Goal: Task Accomplishment & Management: Complete application form

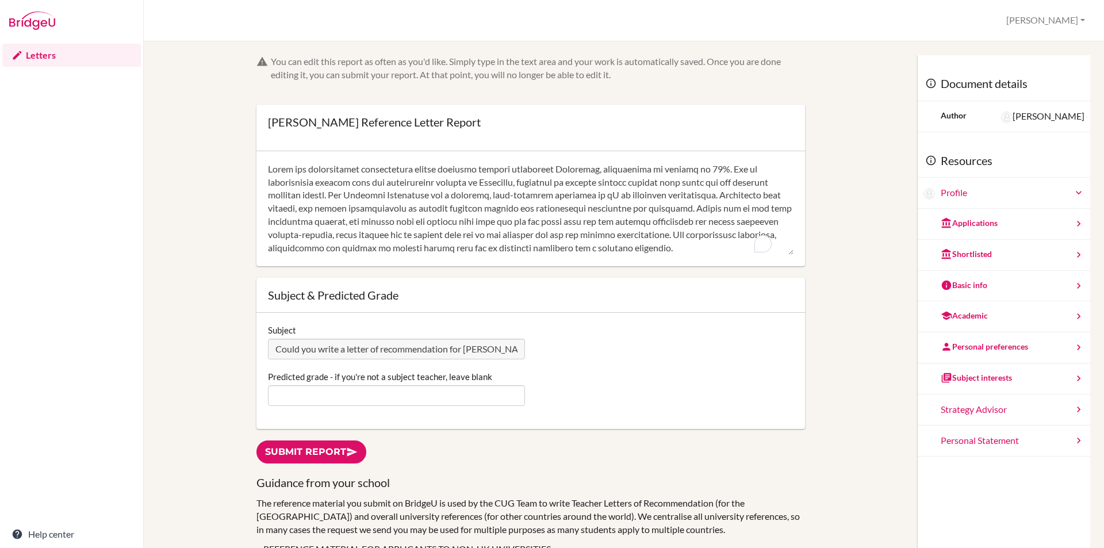
scroll to position [156, 0]
type textarea "[PERSON_NAME] has consistently demonstrated strong academic ability throughout …"
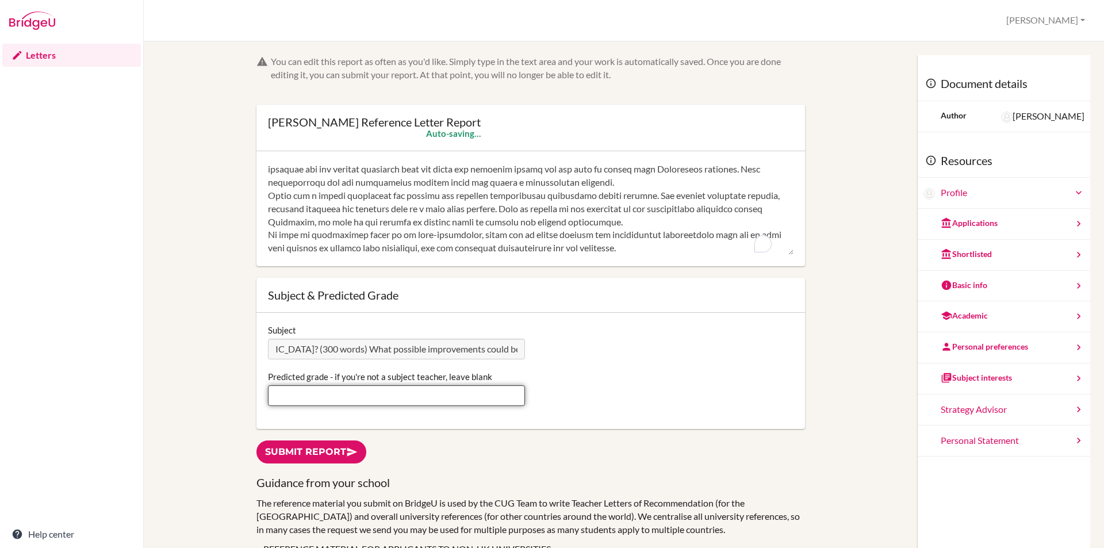
click at [405, 390] on input "Predicted grade - if you're not a subject teacher, leave blank" at bounding box center [396, 395] width 257 height 21
type input "7"
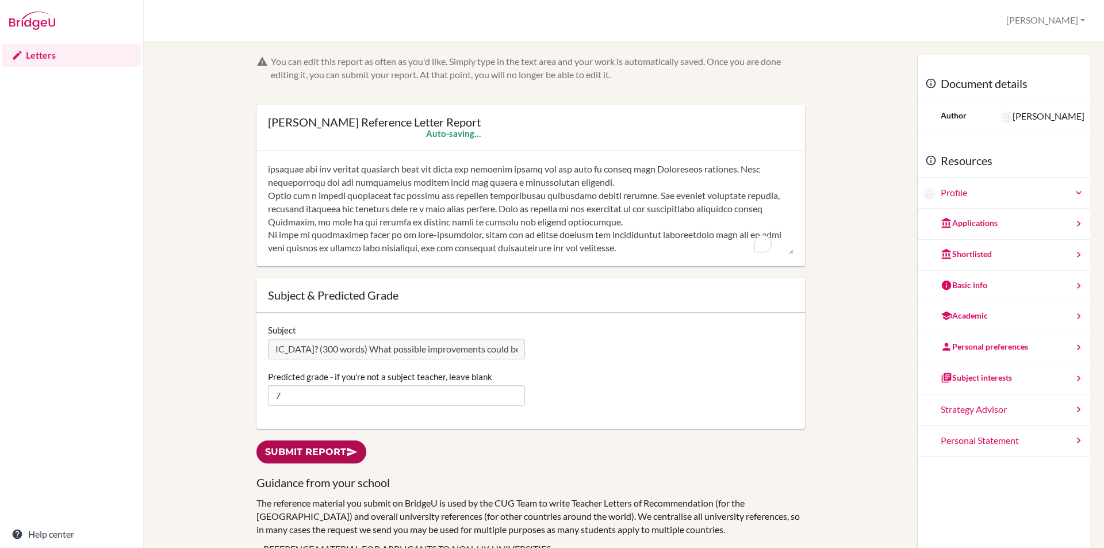
click at [339, 443] on link "Submit report" at bounding box center [311, 452] width 110 height 24
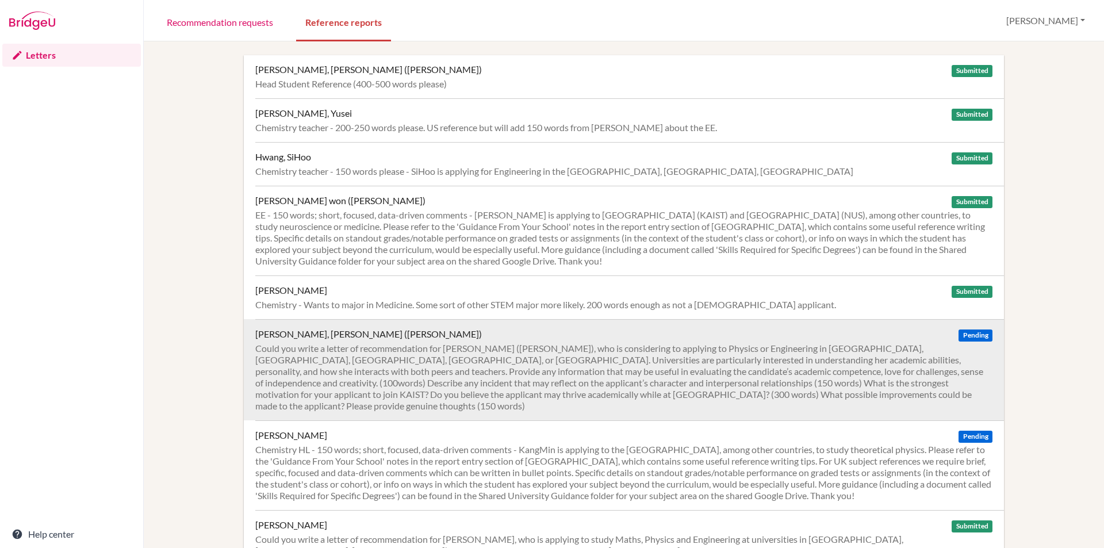
click at [373, 375] on div "Could you write a letter of recommendation for KIM DongHuie (Leo), who is consi…" at bounding box center [623, 377] width 737 height 69
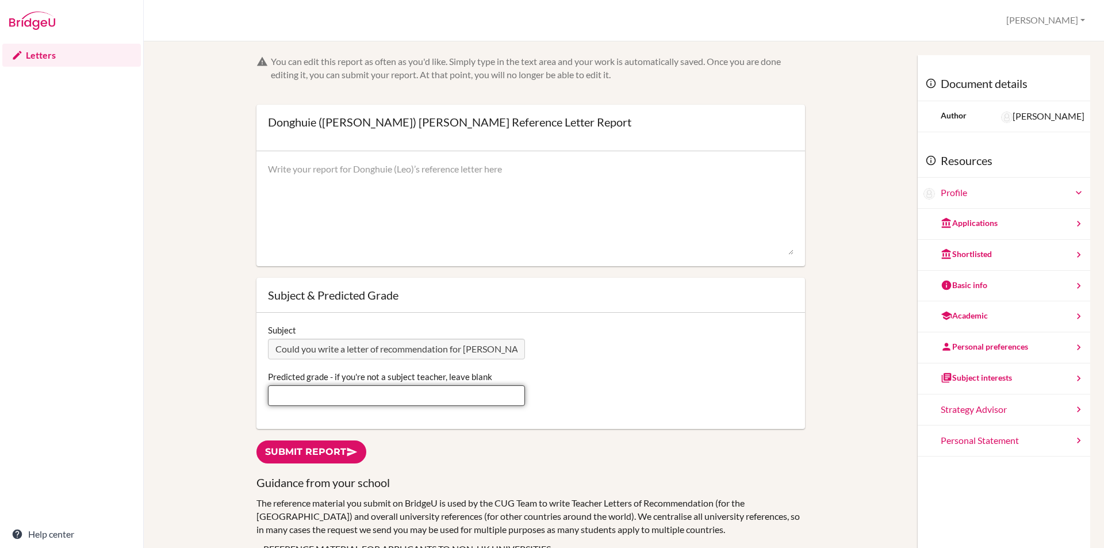
click at [383, 397] on input "Predicted grade - if you're not a subject teacher, leave blank" at bounding box center [396, 395] width 257 height 21
type input "7"
click at [343, 196] on textarea at bounding box center [530, 209] width 525 height 92
click at [324, 179] on textarea "To enrich screen reader interactions, please activate Accessibility in Grammarl…" at bounding box center [530, 209] width 525 height 92
paste textarea "Leo has maintained a strong average of 81% in Chemistry and approaches lessons …"
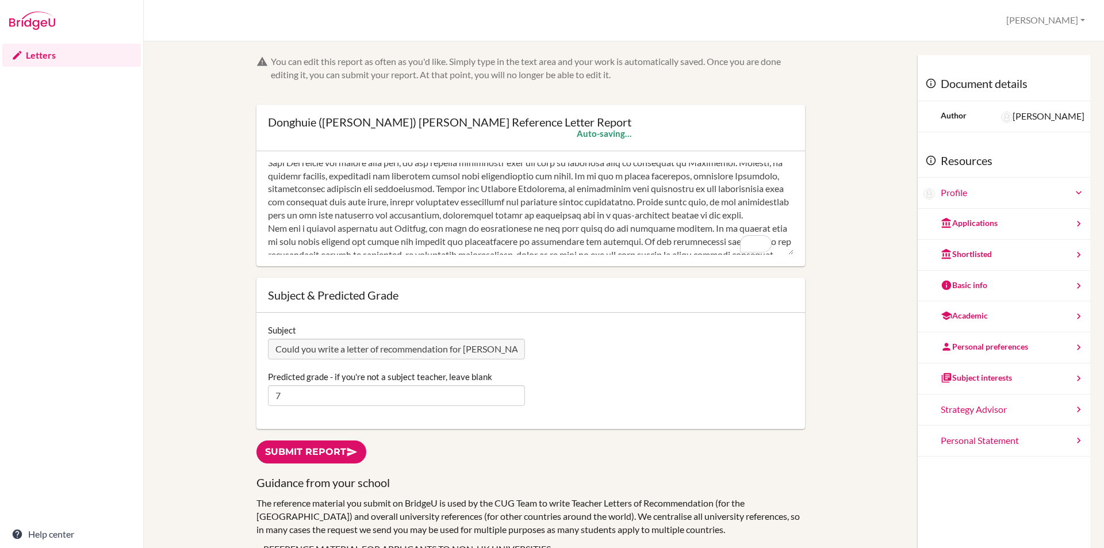
scroll to position [183, 0]
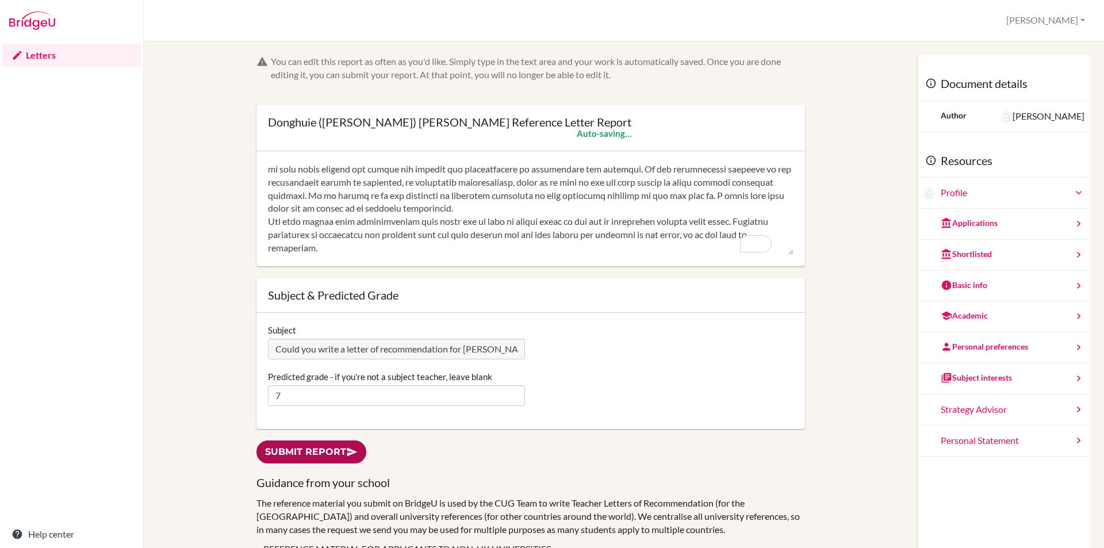
type textarea "Leo has maintained a strong average of 81% in Chemistry and approaches lessons …"
click at [310, 448] on link "Submit report" at bounding box center [311, 452] width 110 height 24
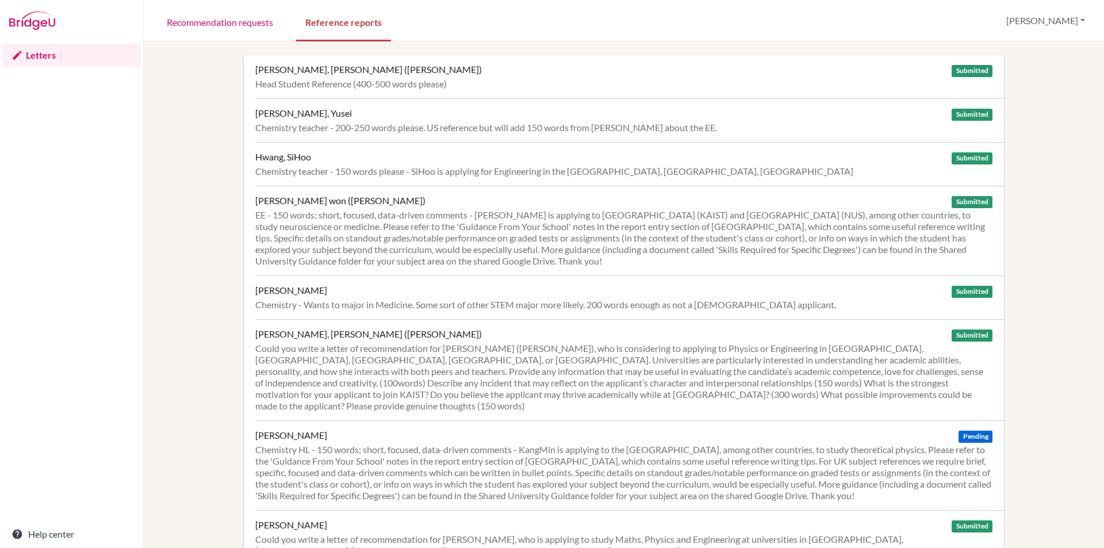
scroll to position [345, 0]
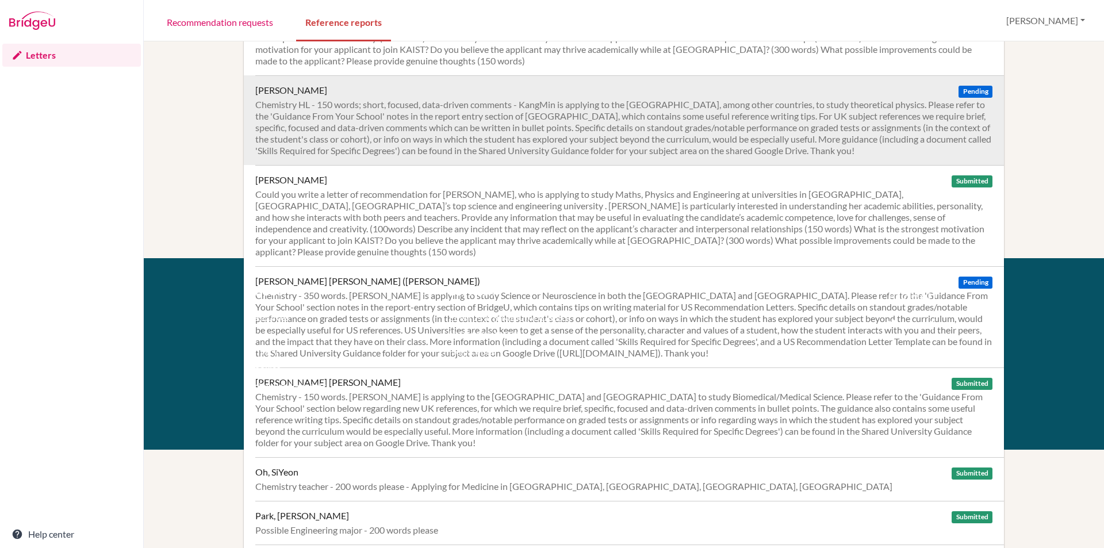
click at [455, 114] on div "Chemistry HL - 150 words; short, focused, data-driven comments - KangMin is app…" at bounding box center [623, 127] width 737 height 57
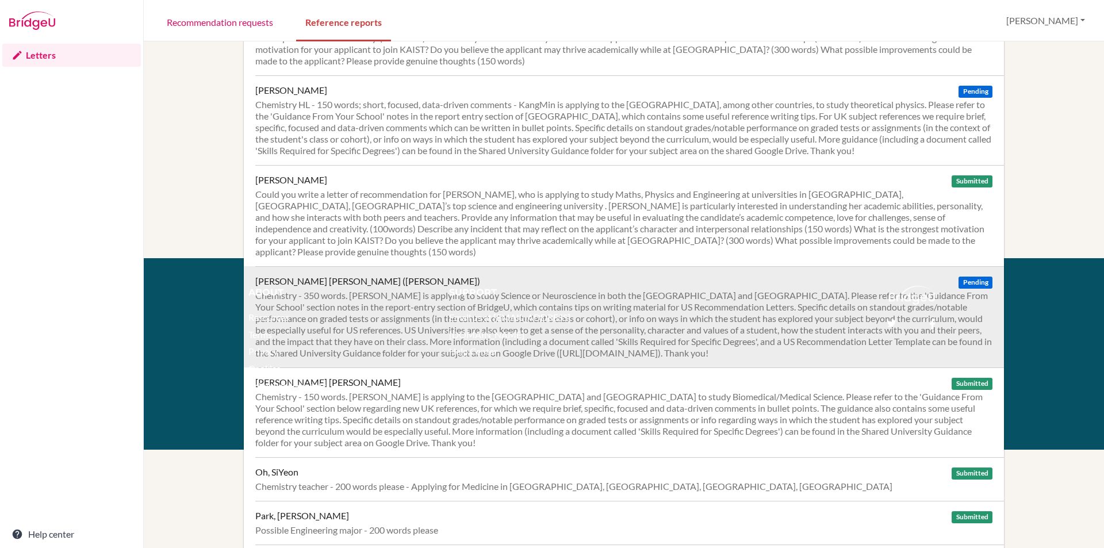
click at [472, 290] on div "Chemistry - 350 words. [PERSON_NAME] is applying to study Science or Neuroscien…" at bounding box center [623, 324] width 737 height 69
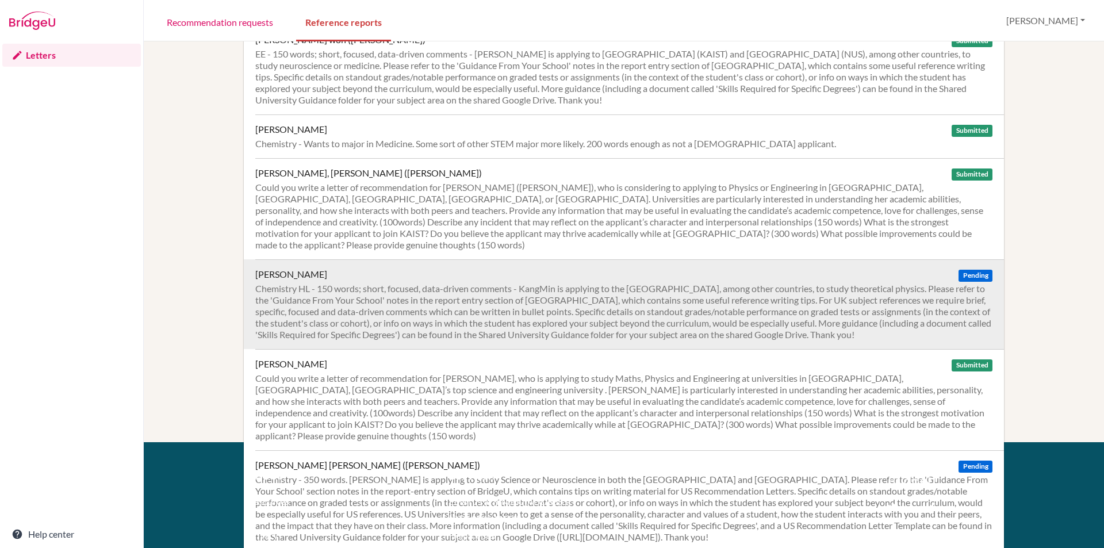
scroll to position [0, 0]
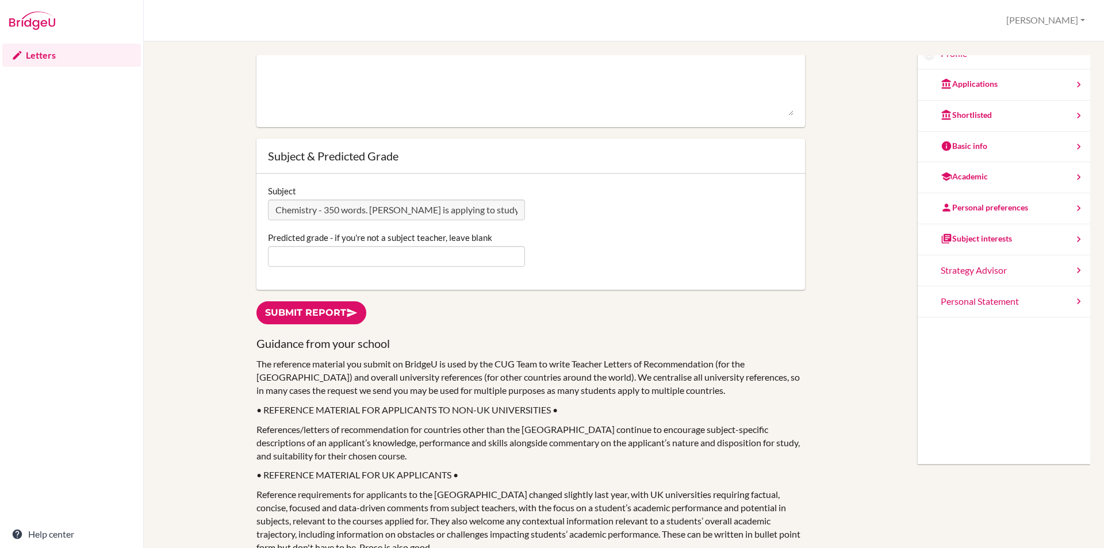
scroll to position [230, 0]
